Goal: Check status: Check status

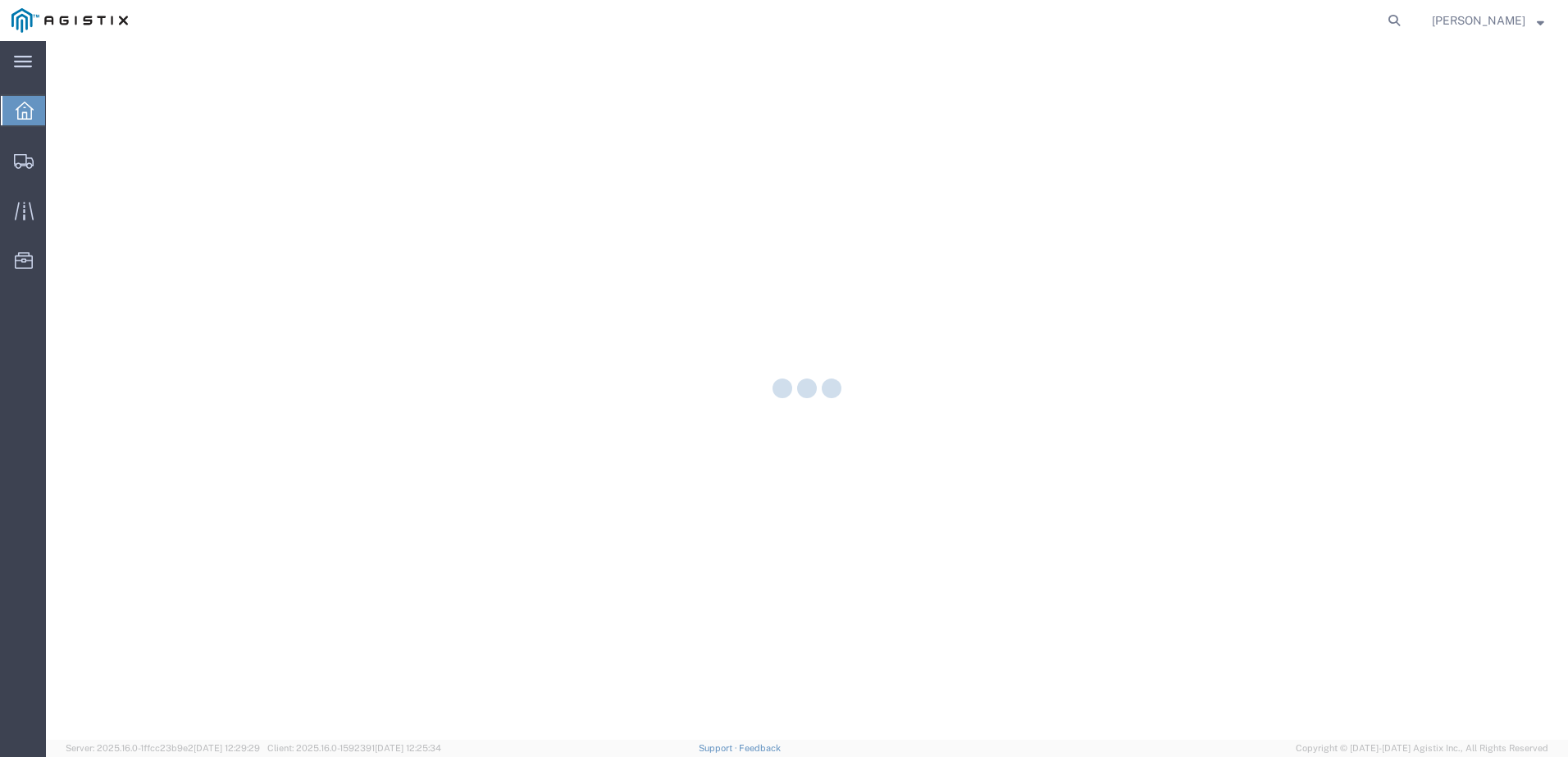
click at [1439, 25] on nav "[PERSON_NAME]" at bounding box center [790, 20] width 1557 height 41
click at [1406, 23] on icon at bounding box center [1393, 20] width 23 height 23
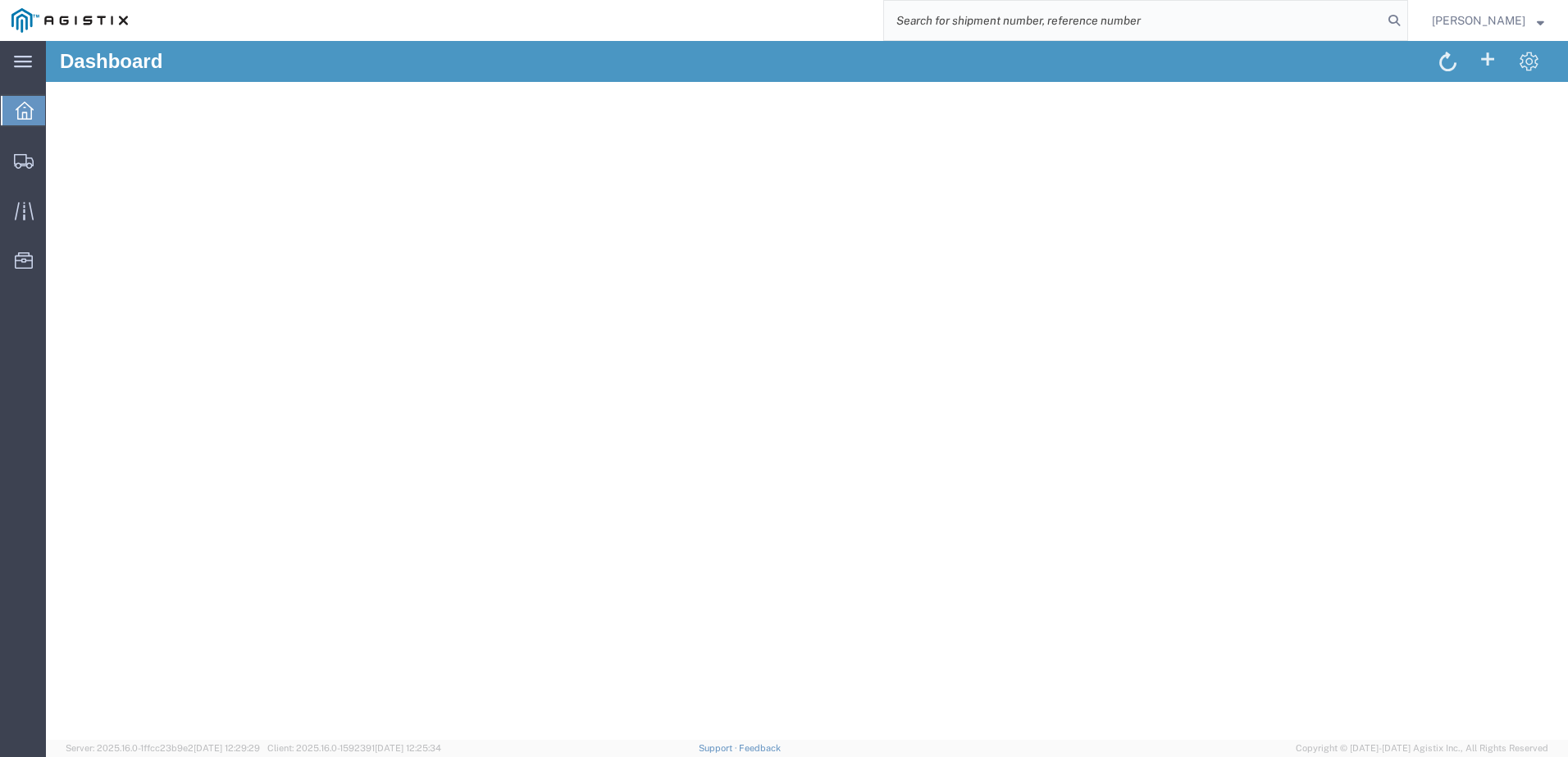
click at [1209, 18] on input "search" at bounding box center [1133, 20] width 498 height 39
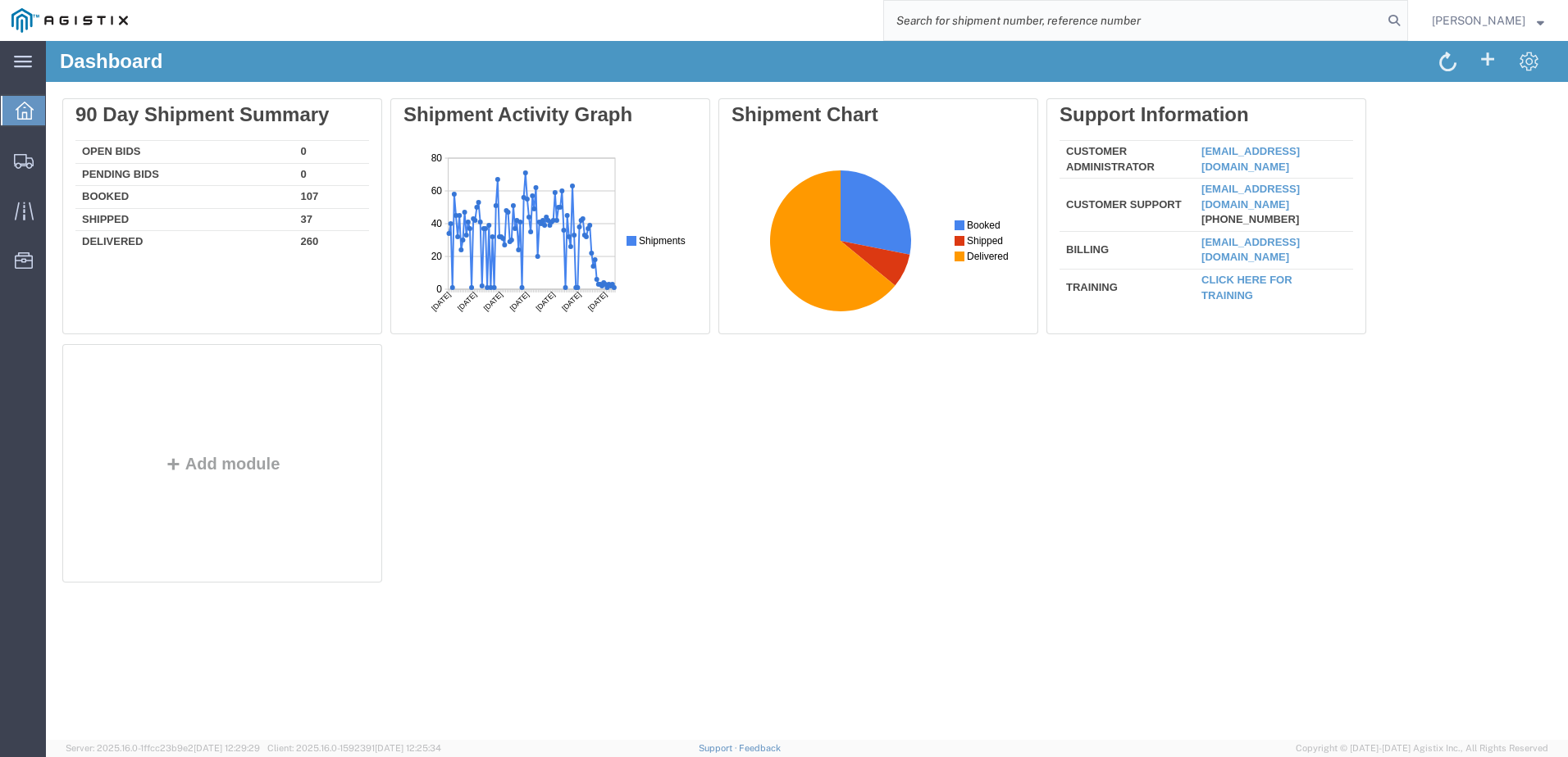
paste input "56489210"
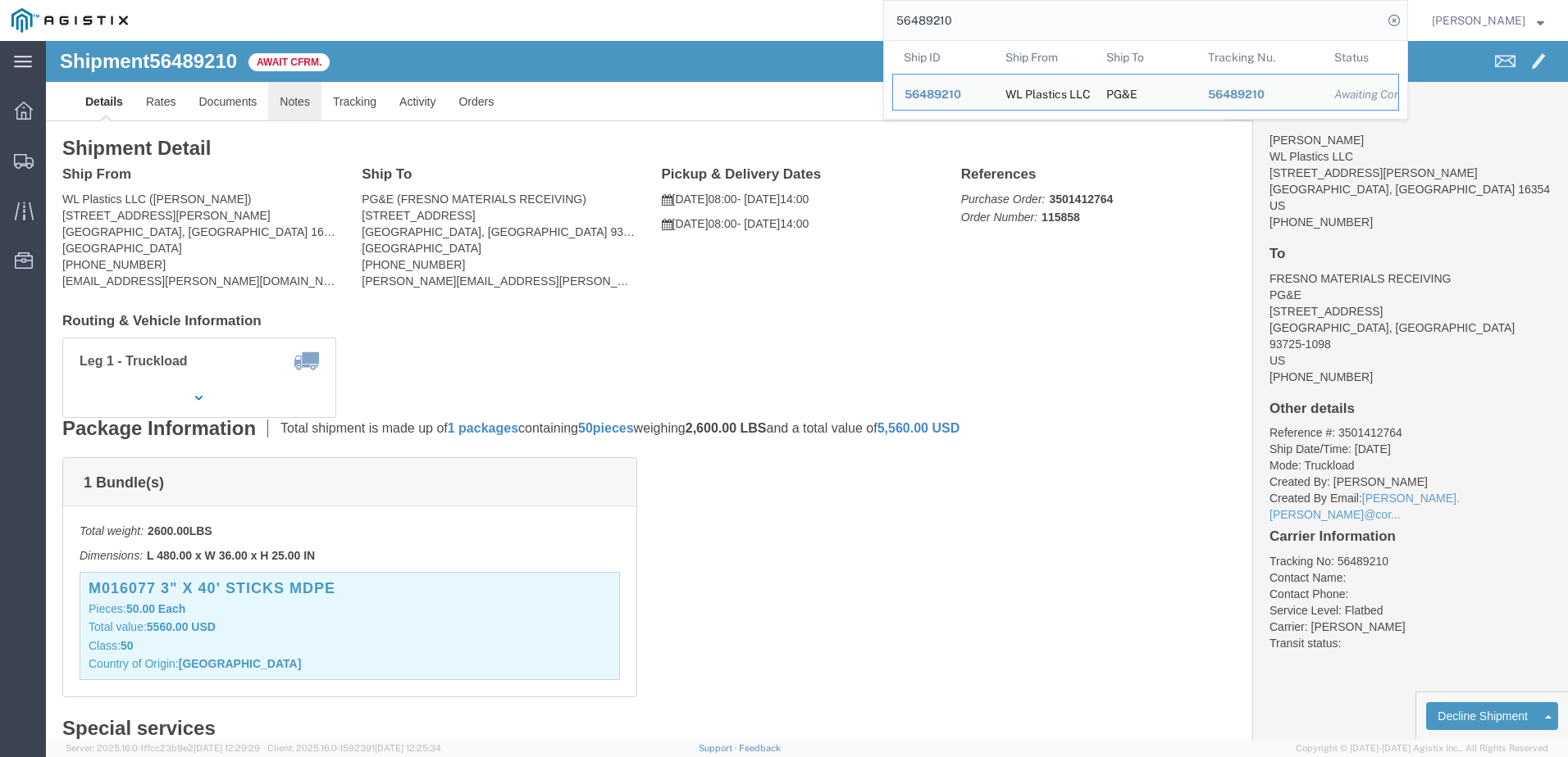
click link "Notes"
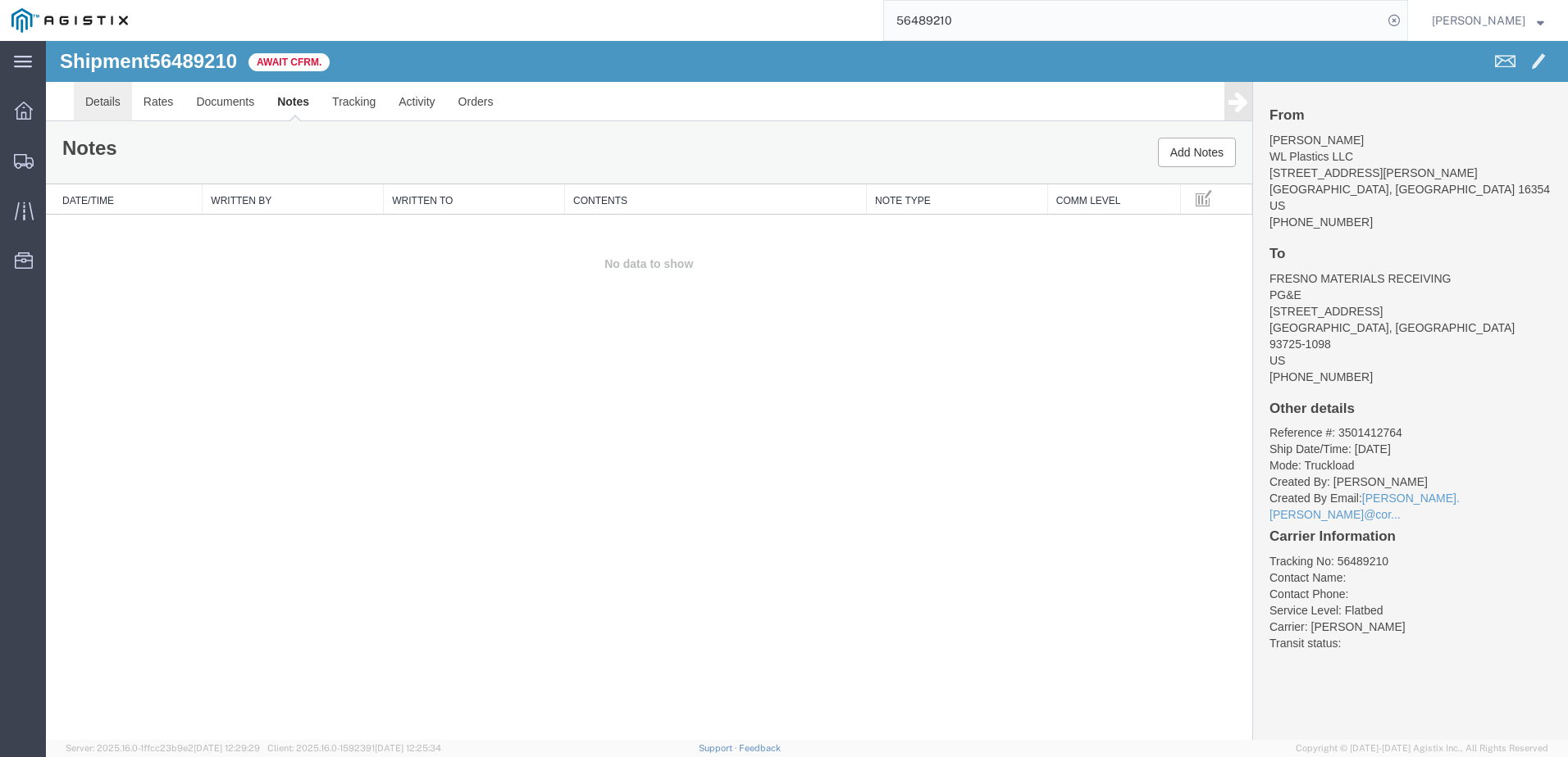
click at [97, 106] on link "Details" at bounding box center [103, 101] width 58 height 39
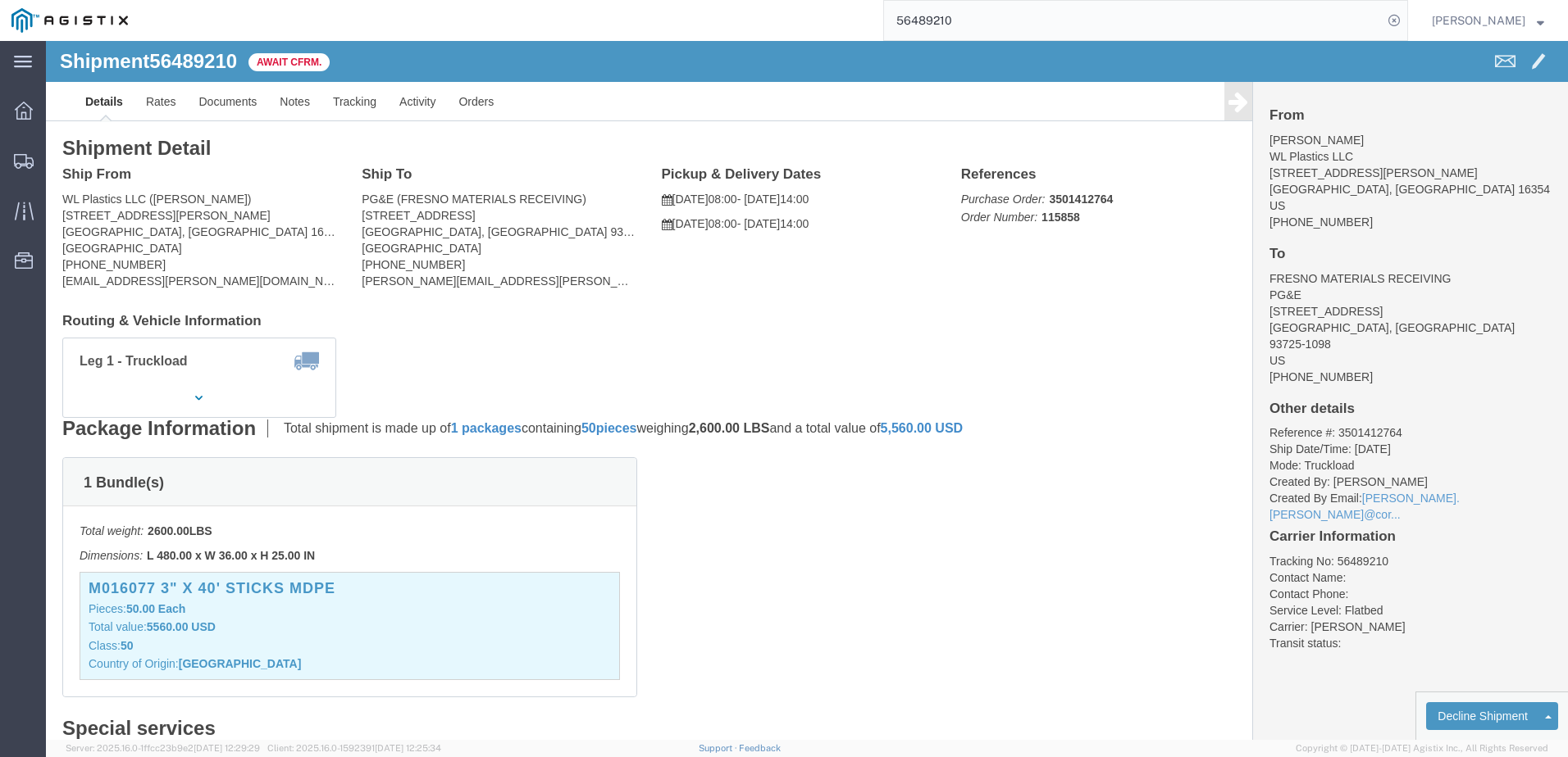
click at [1027, 18] on input "56489210" at bounding box center [1133, 20] width 498 height 39
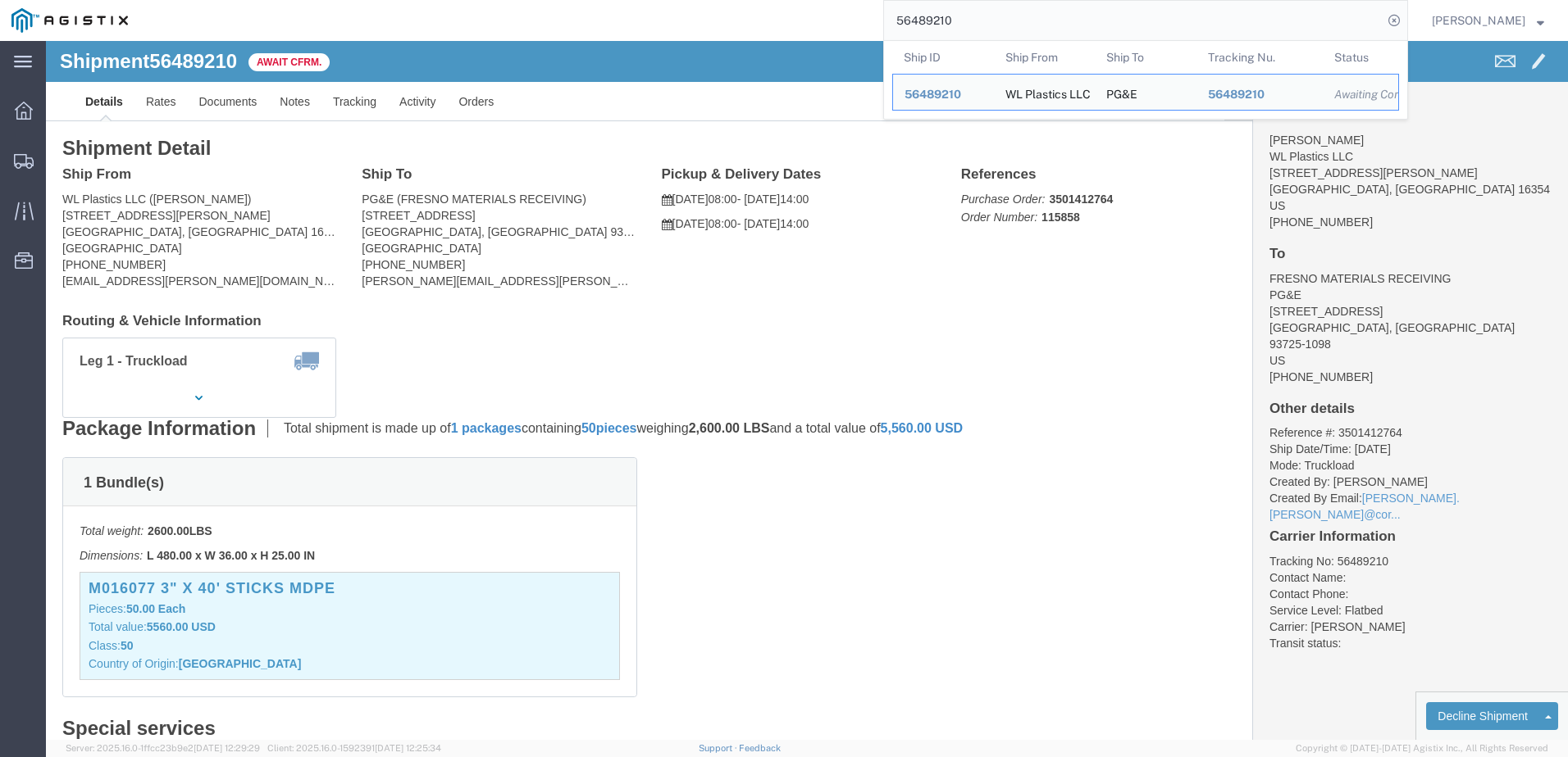
drag, startPoint x: 998, startPoint y: 18, endPoint x: 871, endPoint y: 30, distance: 127.6
click at [871, 30] on div "56489210 Ship ID Ship From Ship To Tracking Nu. Status Ship ID 56489210 Ship Fr…" at bounding box center [774, 20] width 1269 height 41
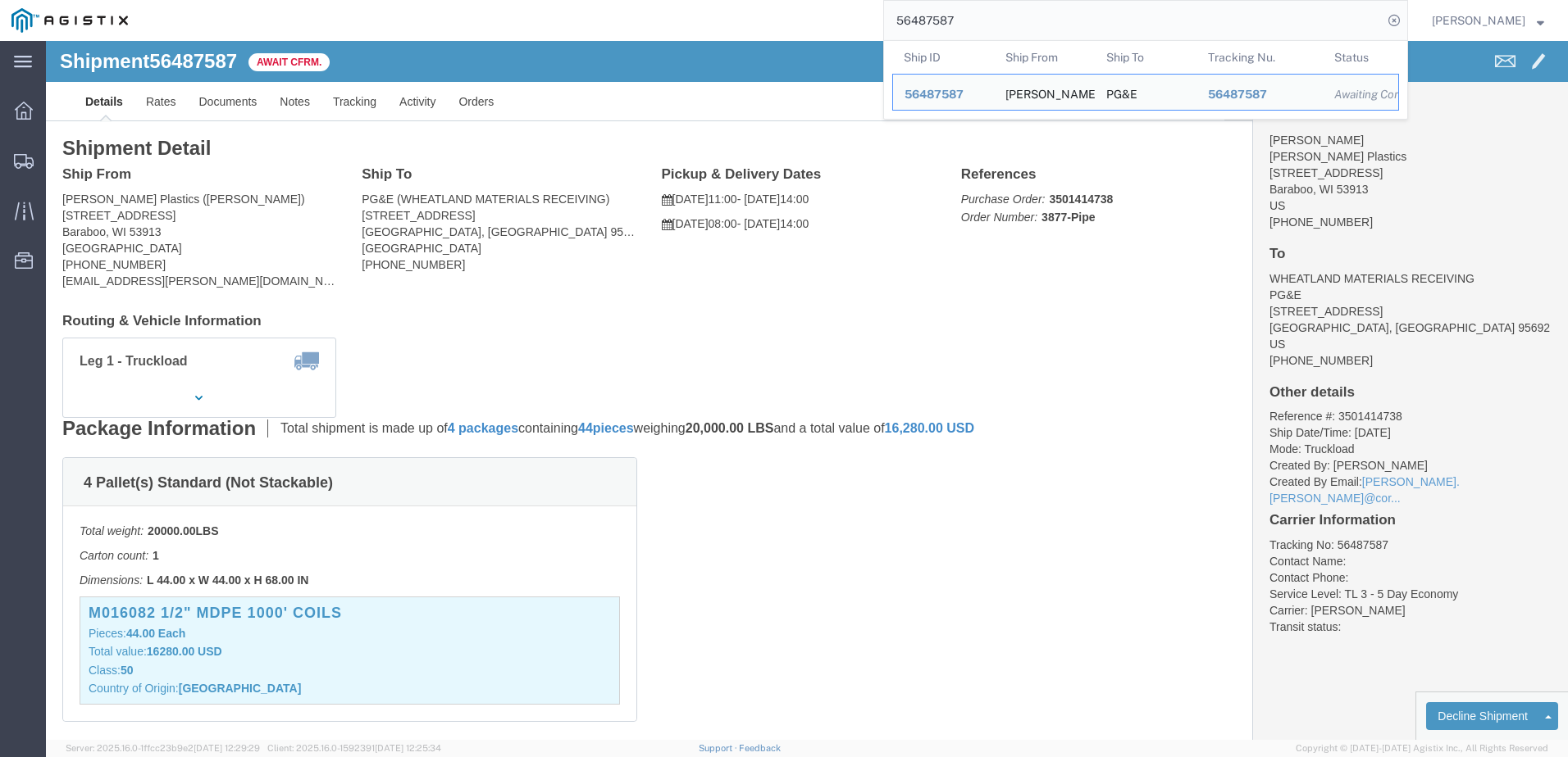
click at [992, 18] on input "56487587" at bounding box center [1133, 20] width 498 height 39
drag, startPoint x: 992, startPoint y: 18, endPoint x: 845, endPoint y: 30, distance: 147.5
click at [845, 30] on div "56487587 Ship ID Ship From Ship To Tracking Nu. Status Ship ID 56487587 Ship Fr…" at bounding box center [774, 20] width 1269 height 41
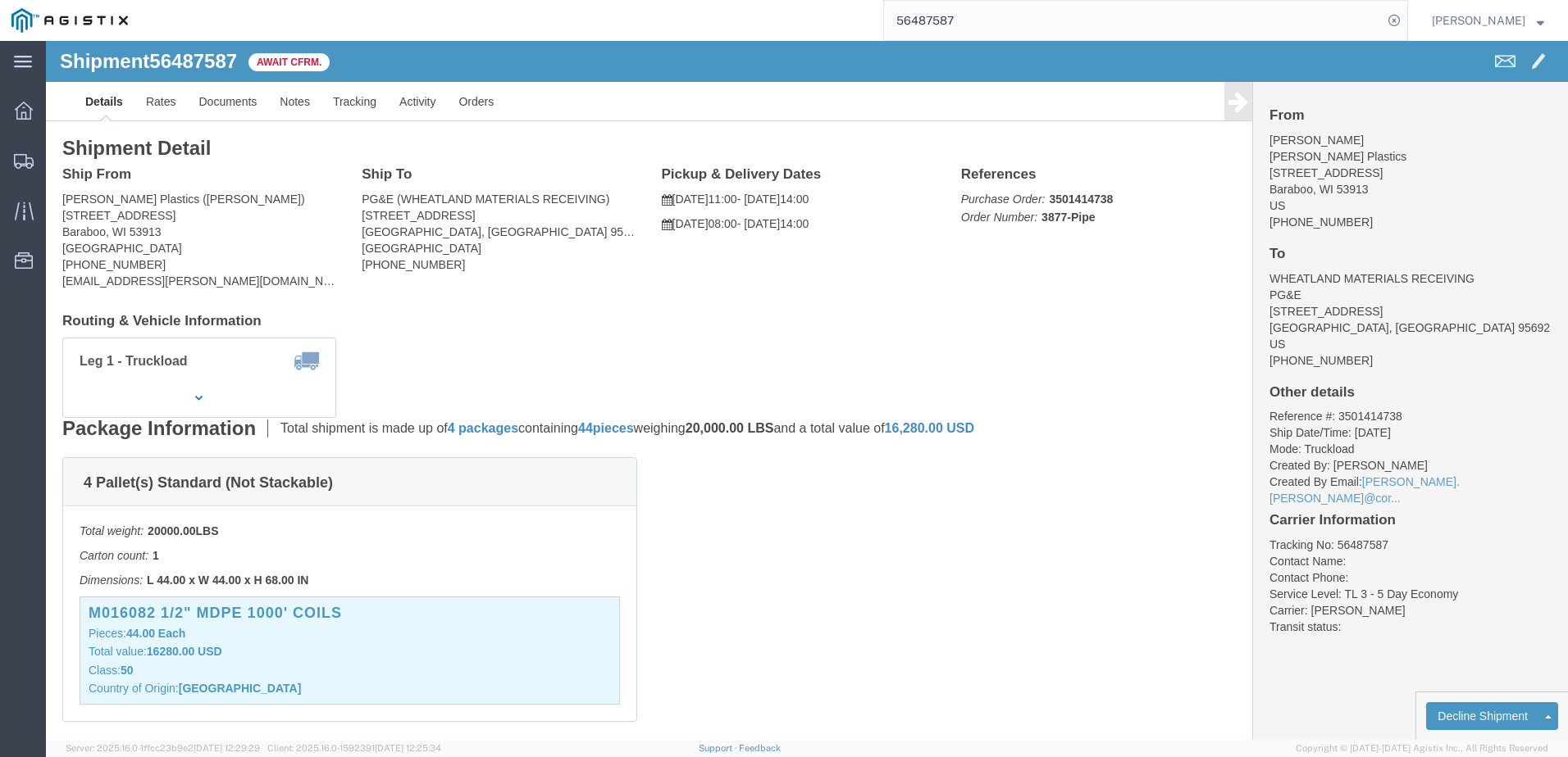
paste input "9210"
type input "56489210"
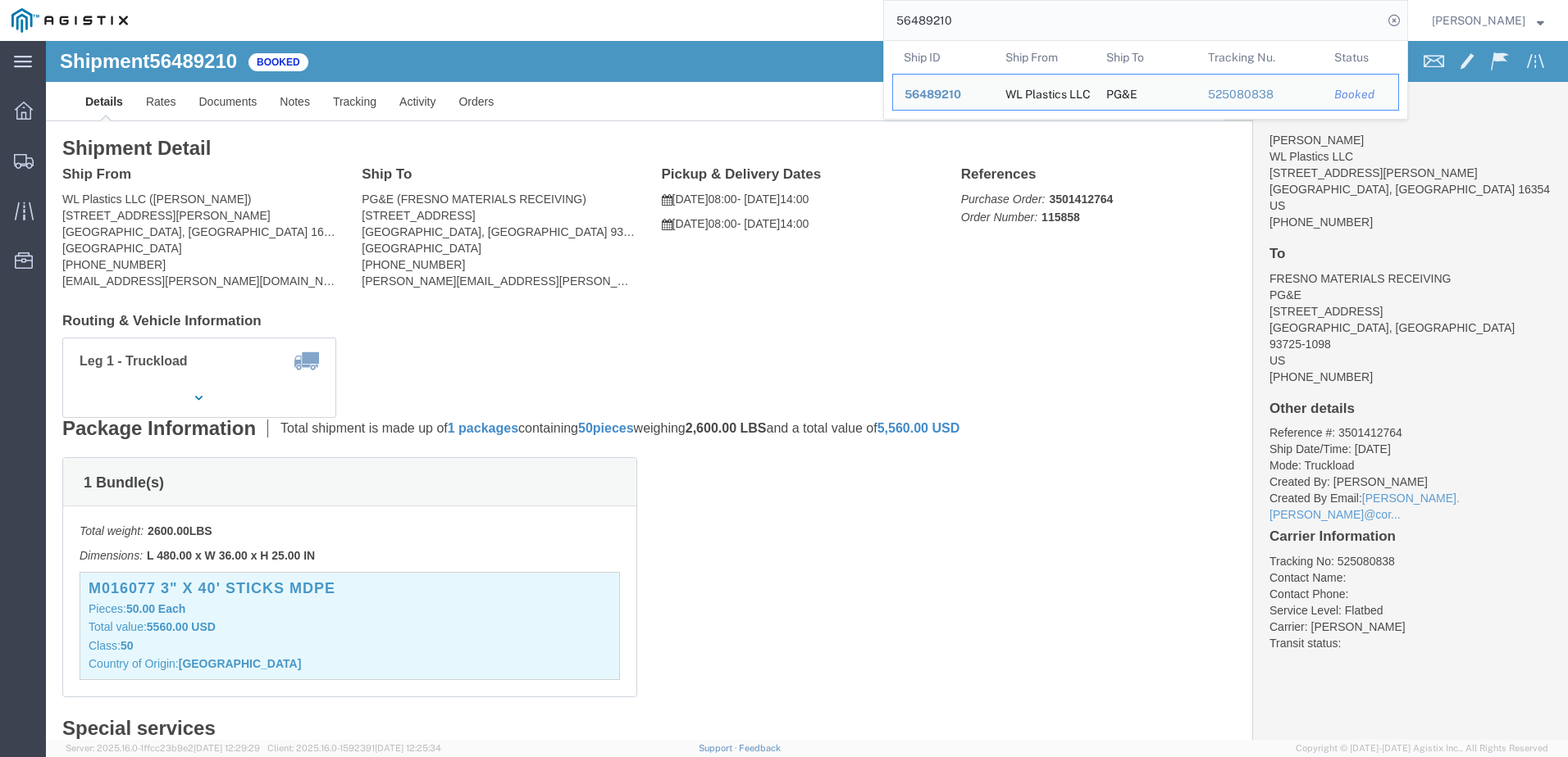
click div "Leg 1 - Truckload Number of trucks: 1"
